Goal: Find specific page/section: Find specific page/section

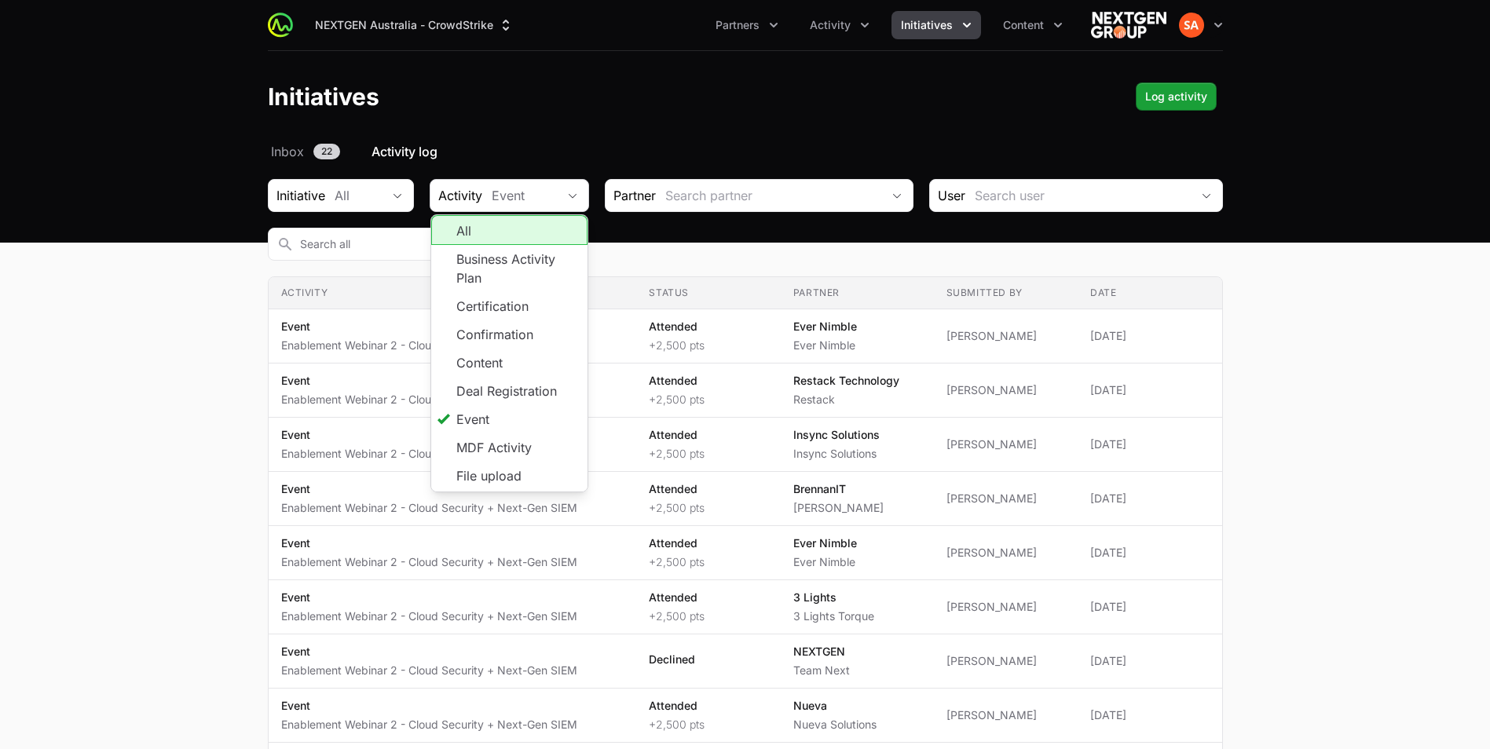
scroll to position [10, 0]
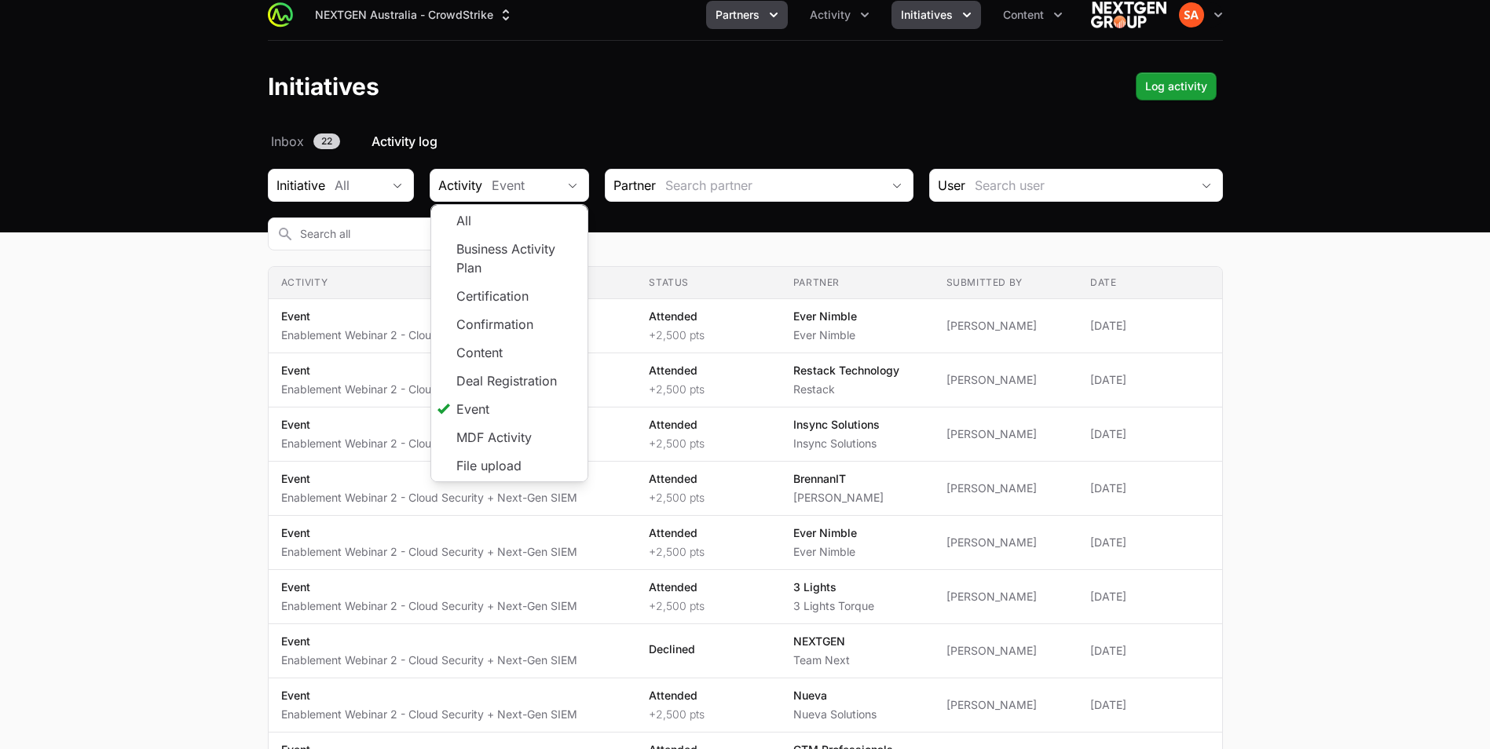
click at [746, 18] on span "Partners" at bounding box center [738, 15] width 44 height 16
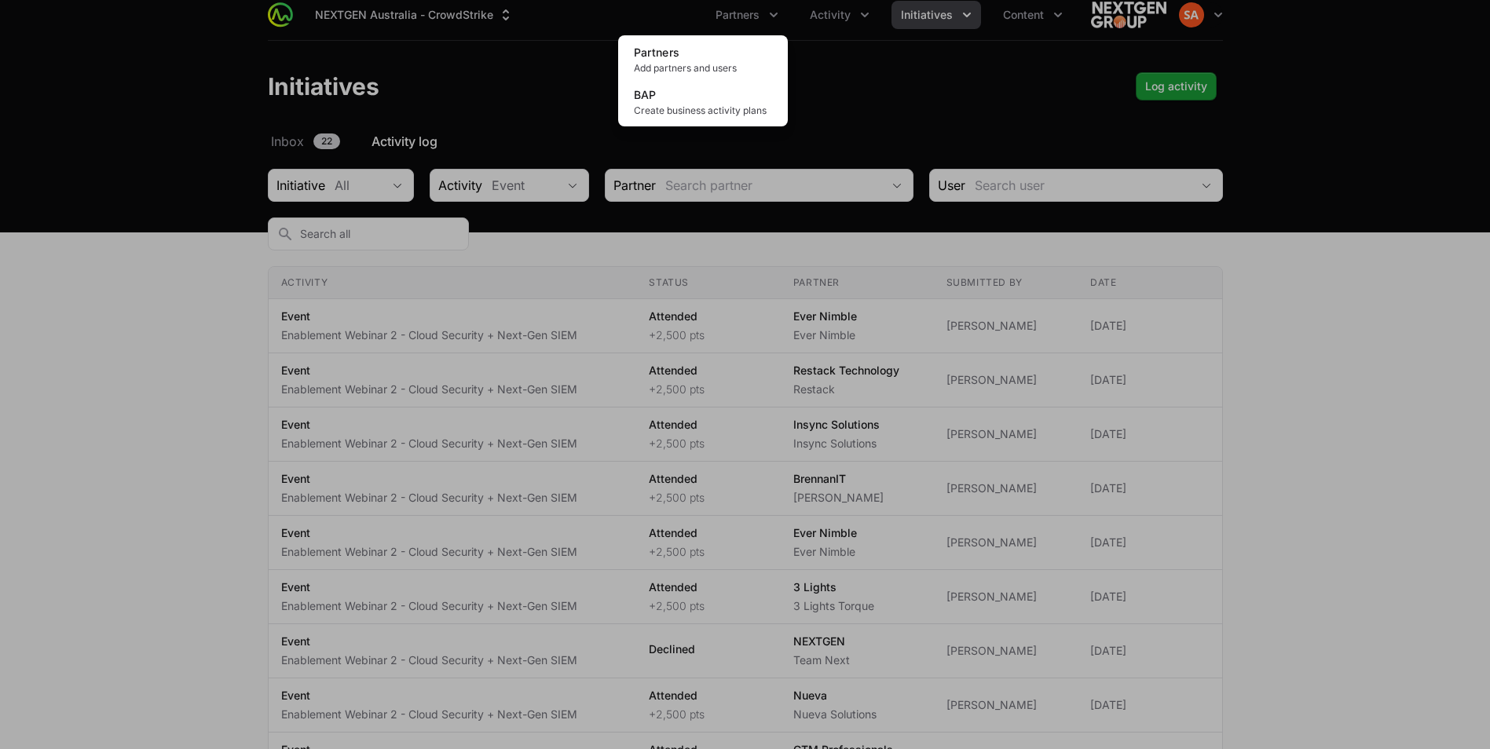
click at [820, 13] on div "Partners menu" at bounding box center [745, 374] width 1490 height 749
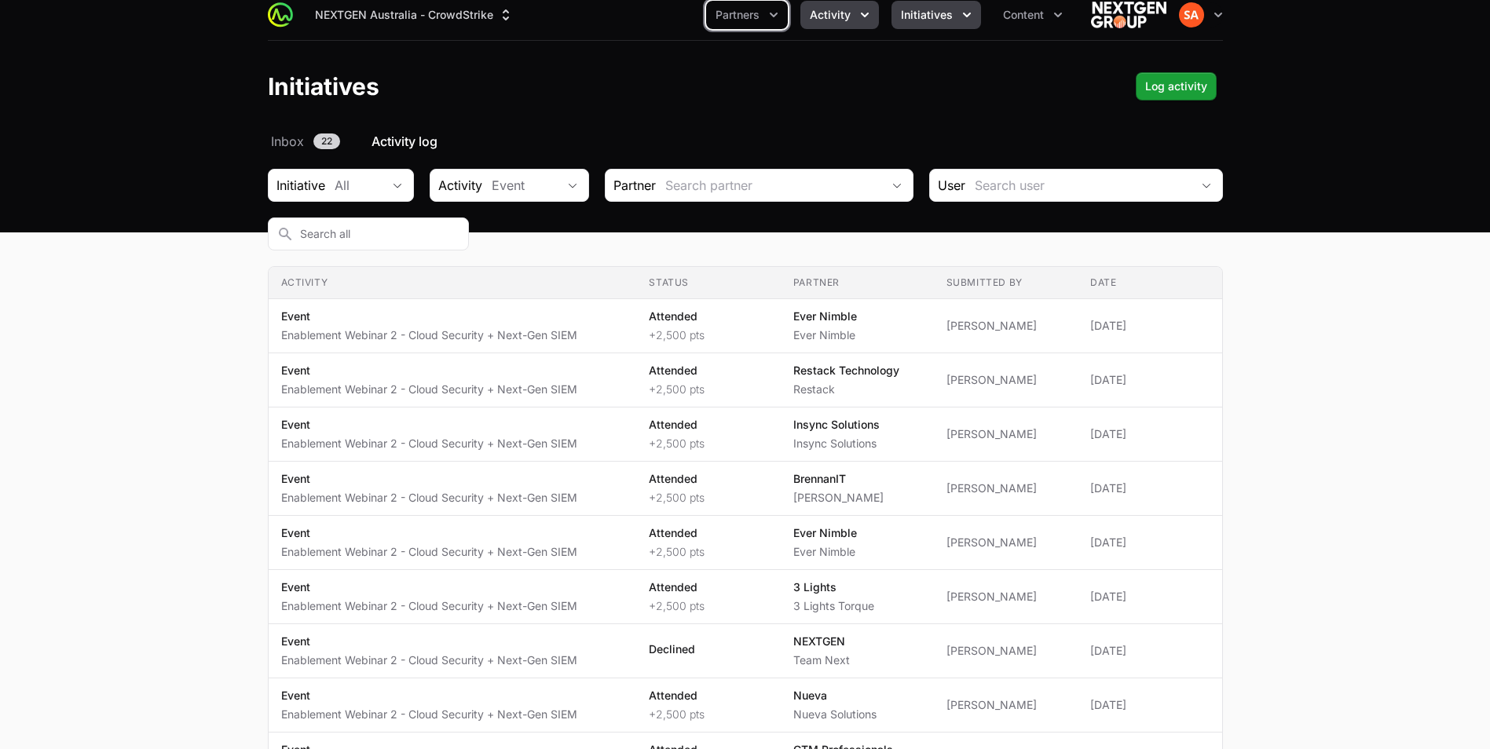
click at [820, 13] on span "Activity" at bounding box center [830, 15] width 41 height 16
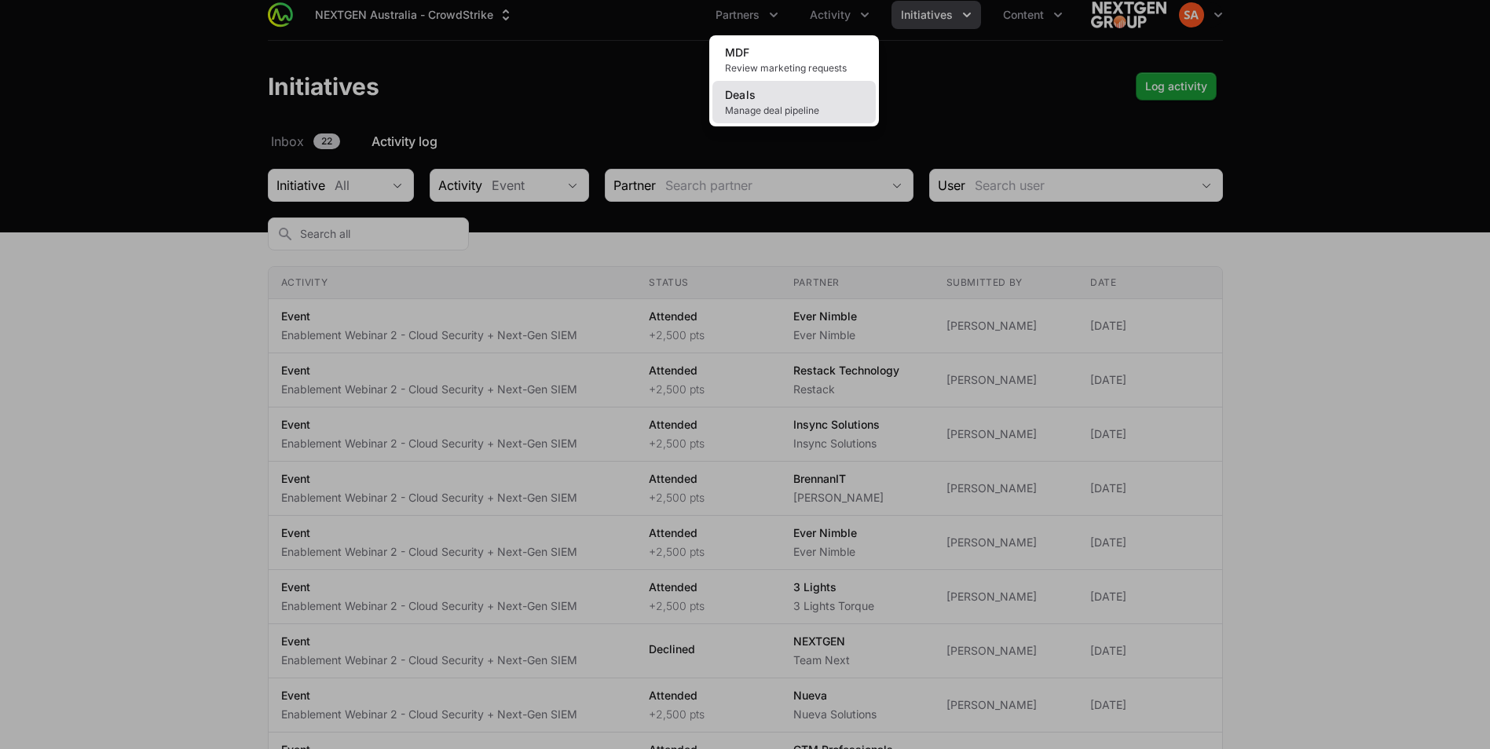
click at [752, 104] on link "Deals Manage deal pipeline" at bounding box center [793, 102] width 163 height 42
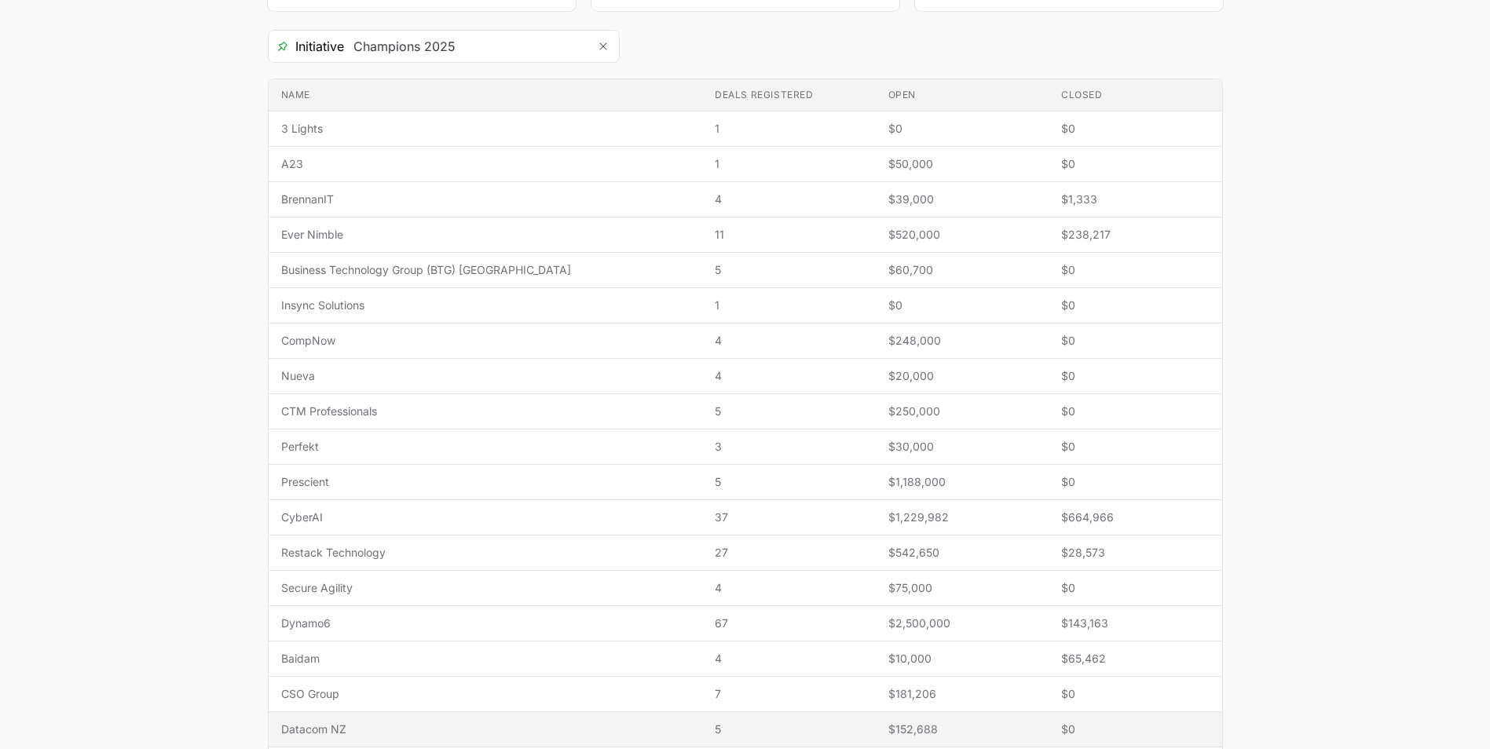
scroll to position [491, 0]
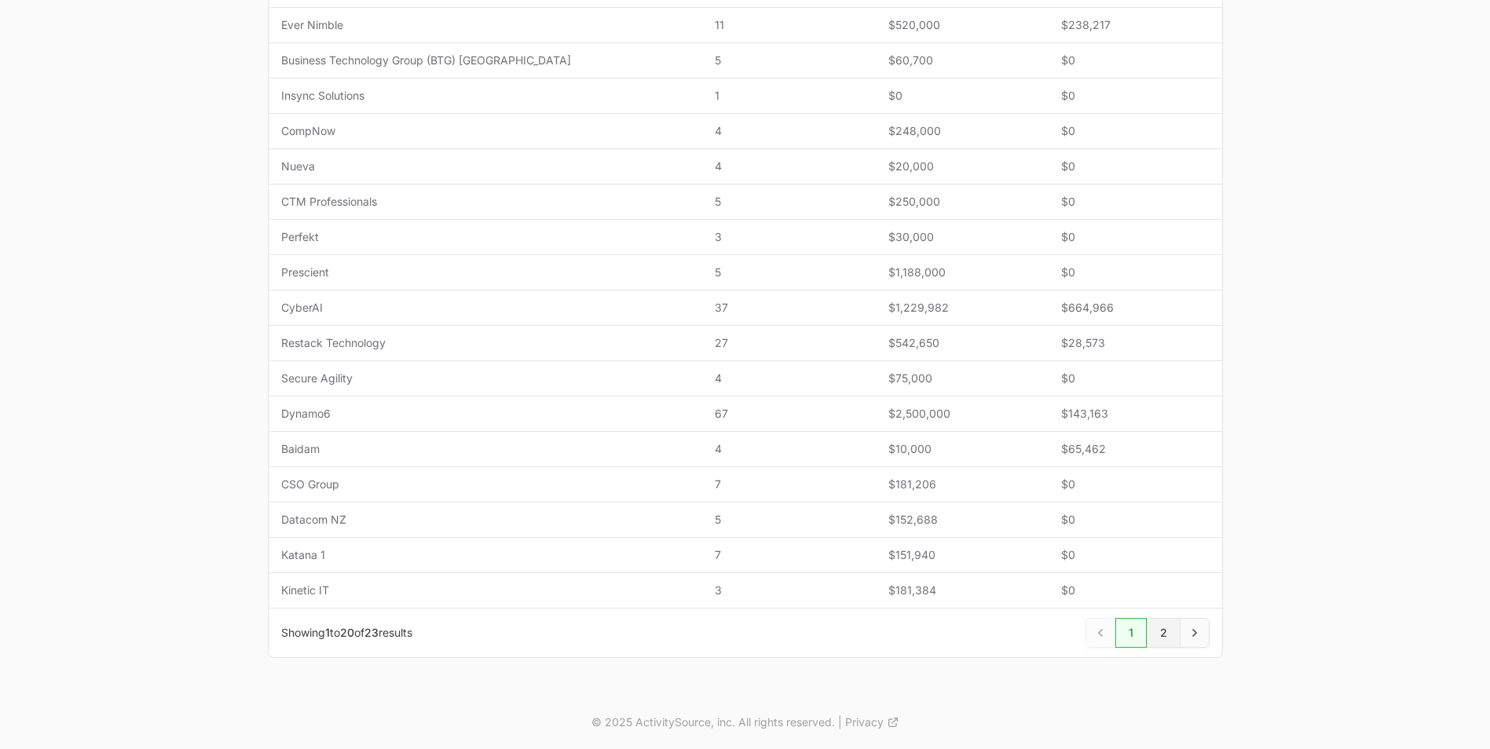
click at [1151, 633] on link "2" at bounding box center [1164, 633] width 34 height 30
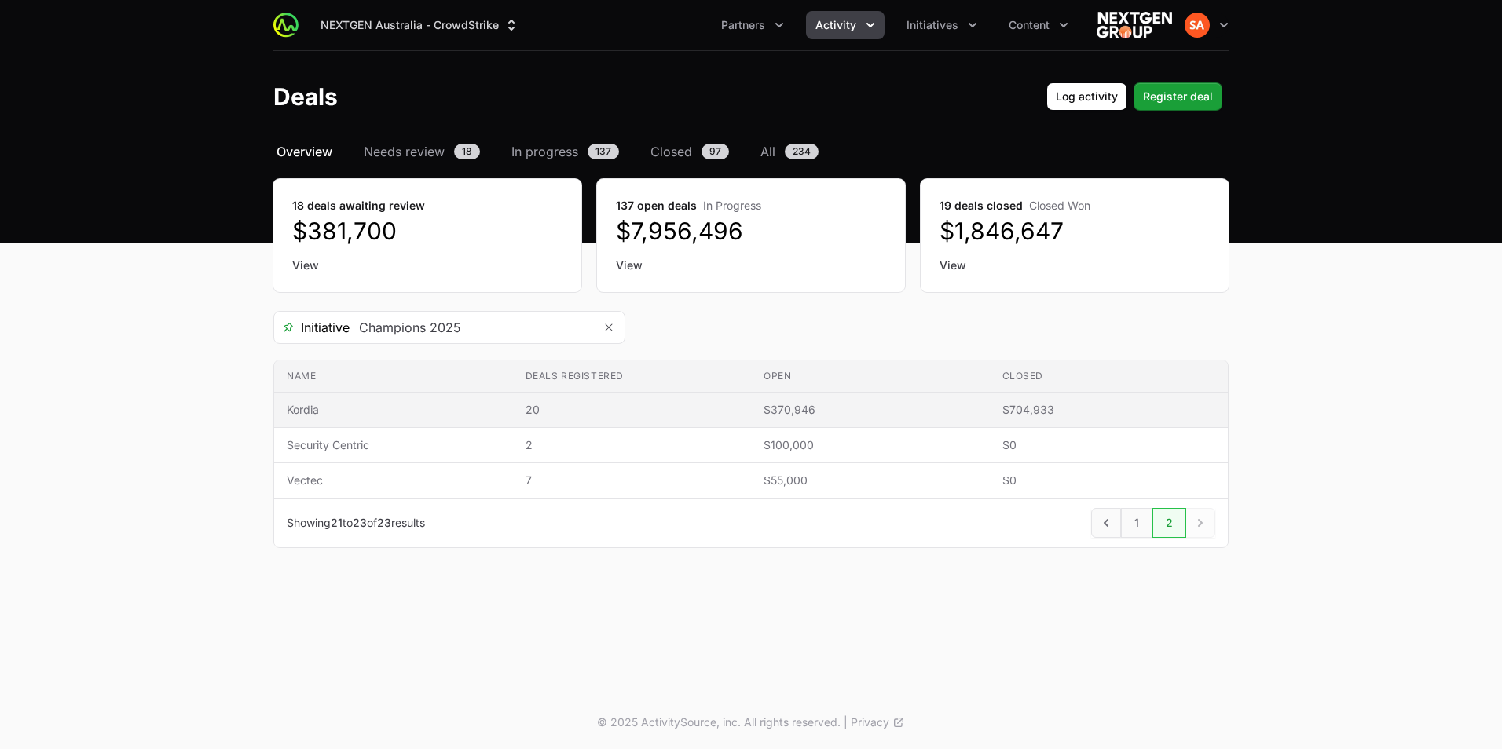
click at [307, 409] on span "Kordia" at bounding box center [394, 410] width 214 height 16
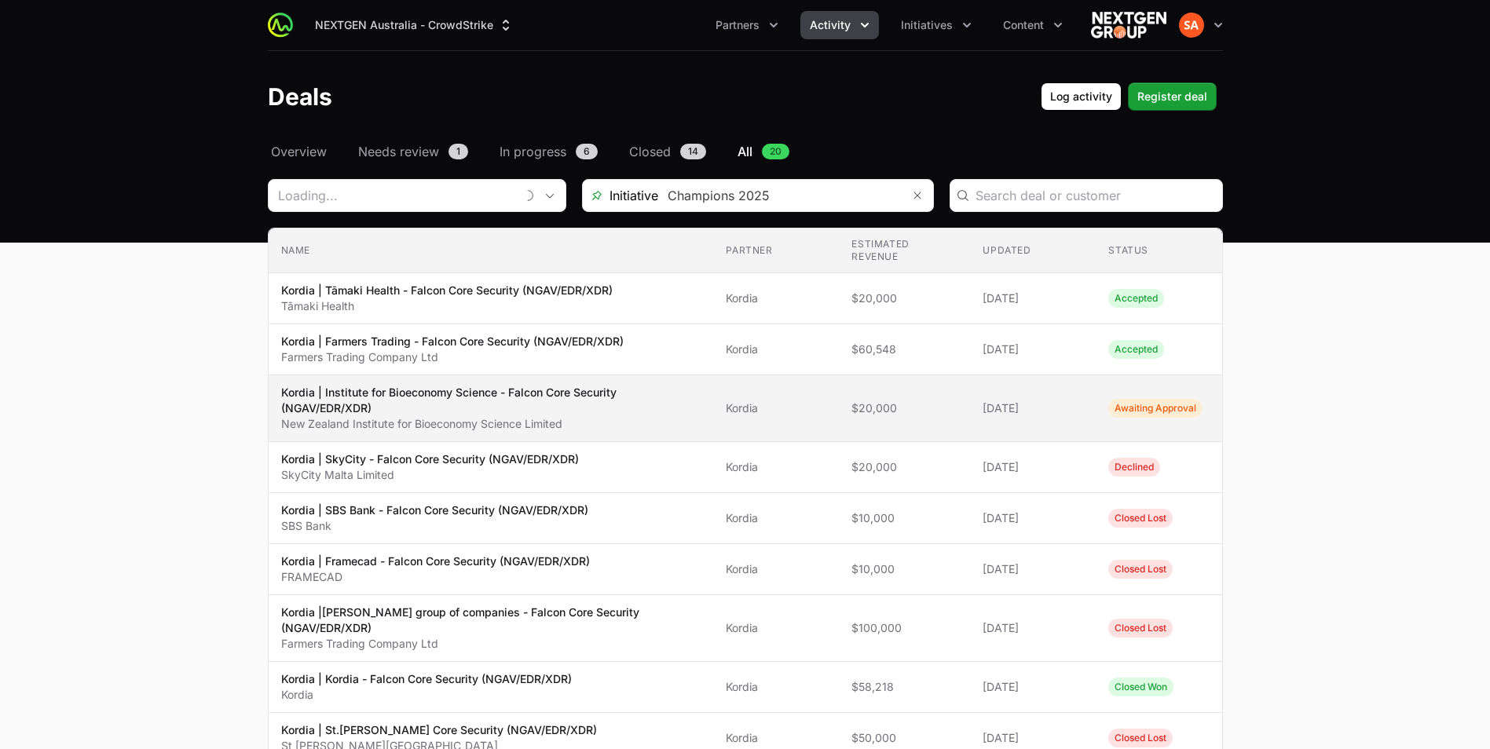
type input "Kordia"
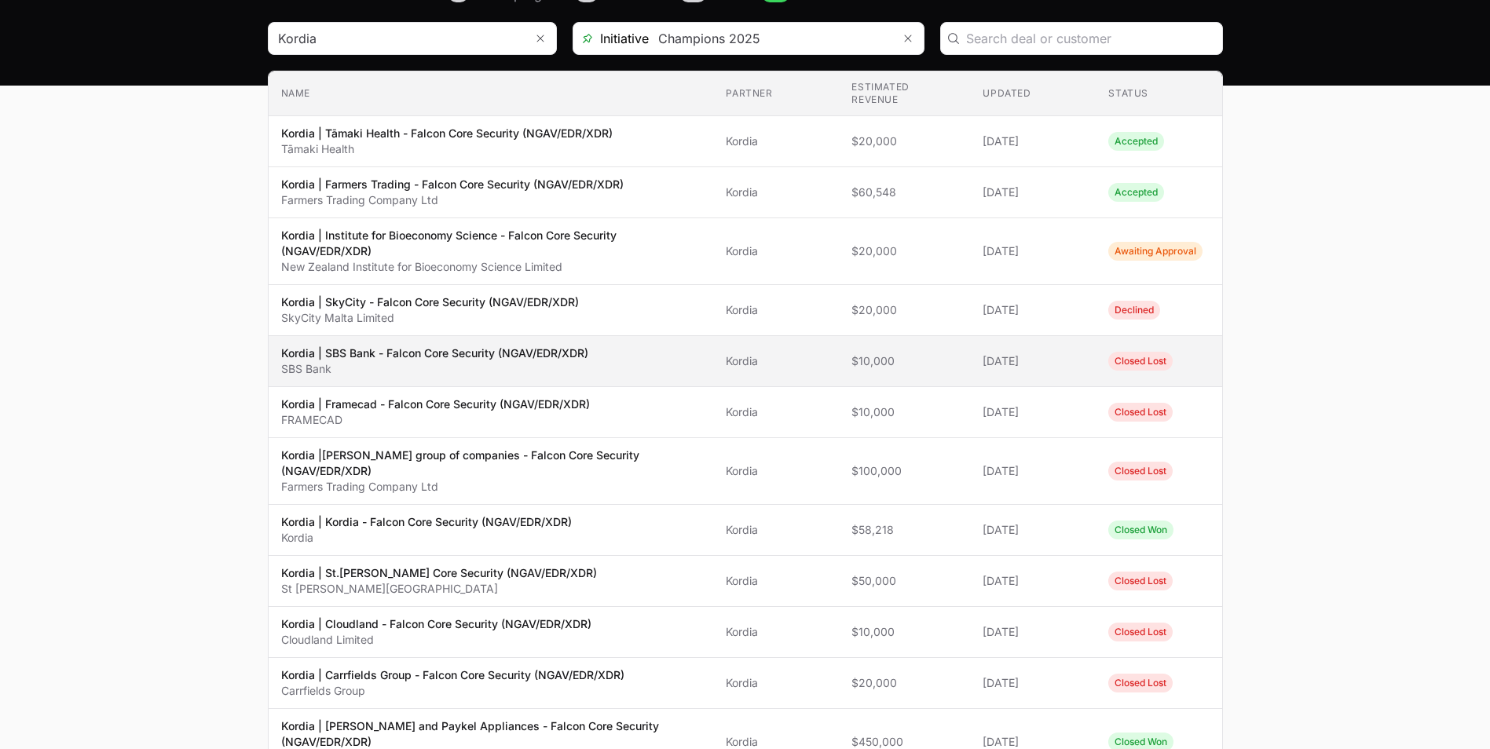
scroll to position [210, 0]
